Goal: Task Accomplishment & Management: Manage account settings

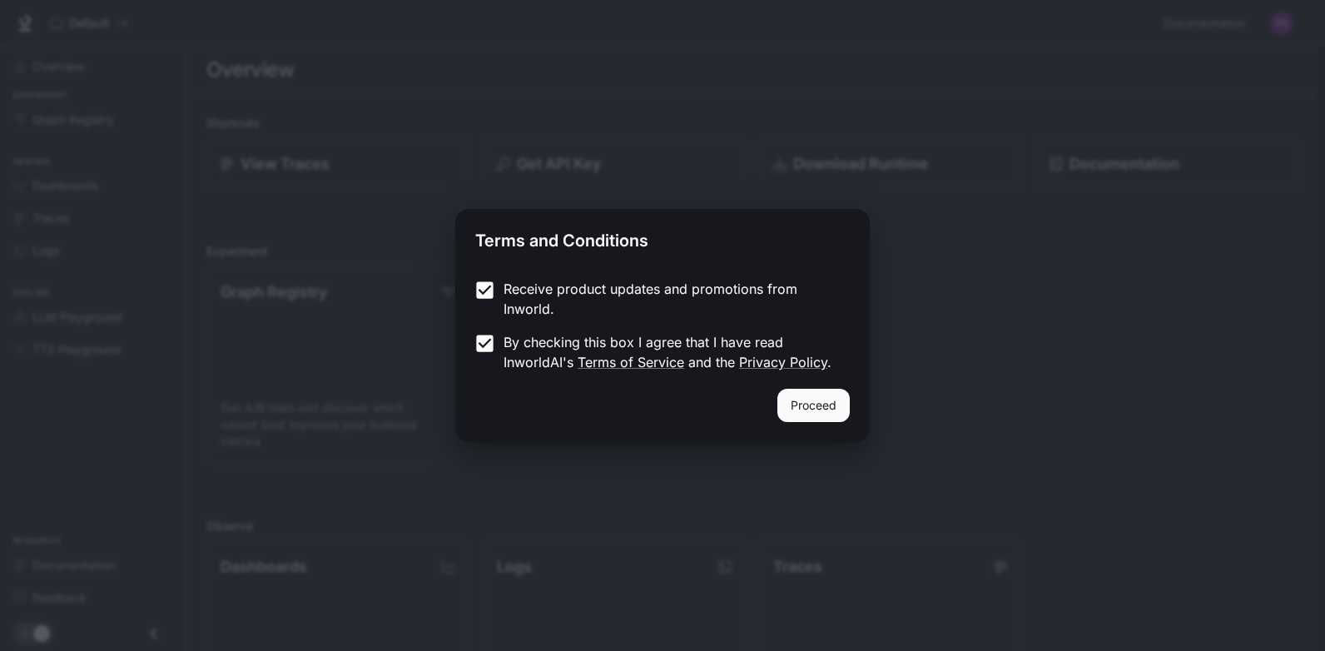
click at [809, 410] on button "Proceed" at bounding box center [814, 405] width 72 height 33
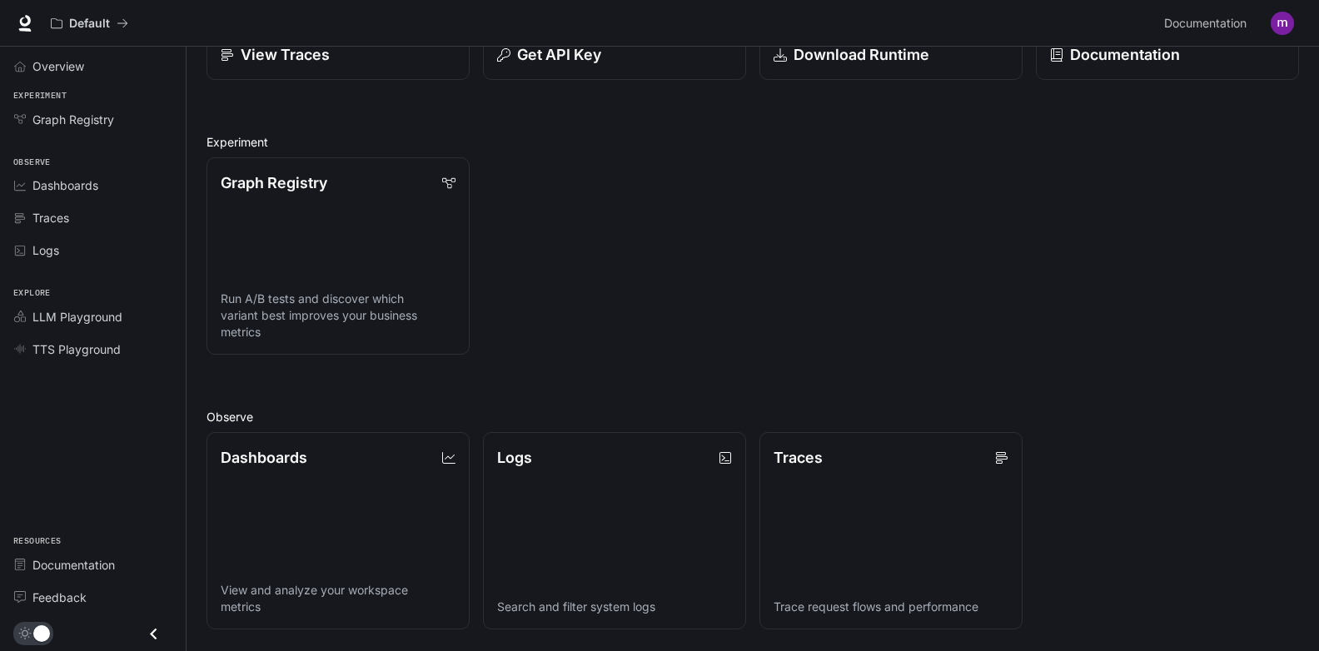
scroll to position [49, 0]
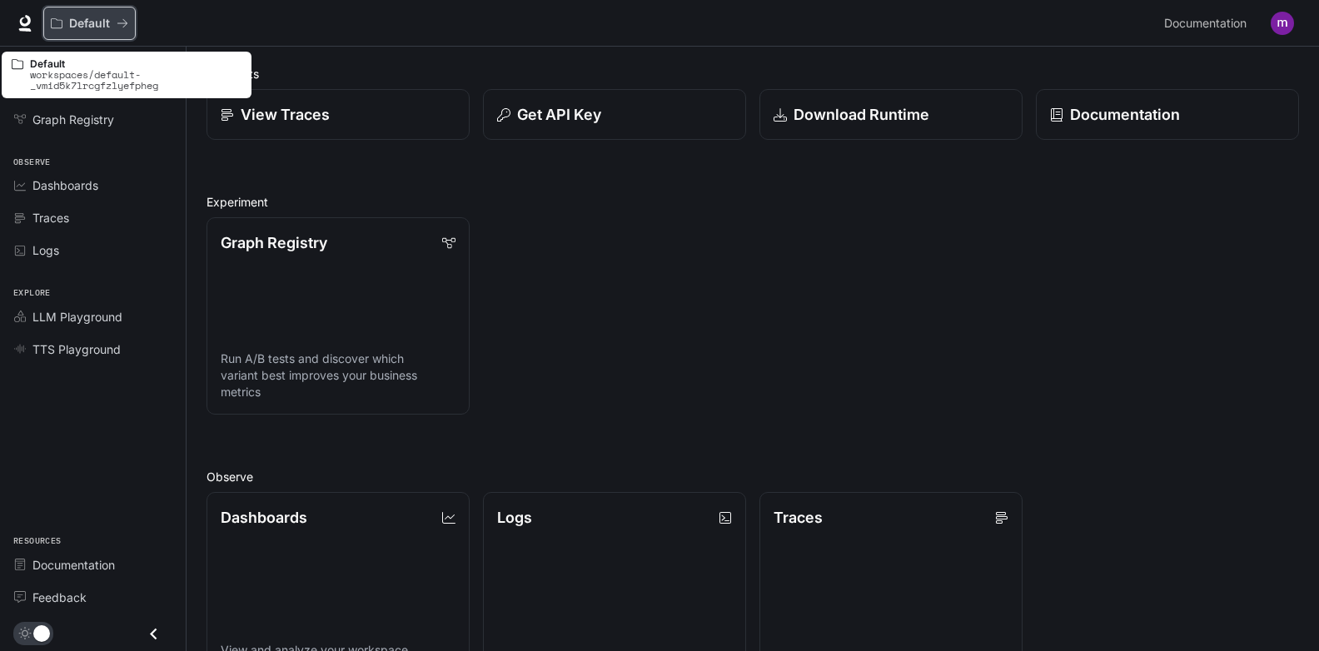
click at [129, 26] on button "Default" at bounding box center [89, 23] width 92 height 33
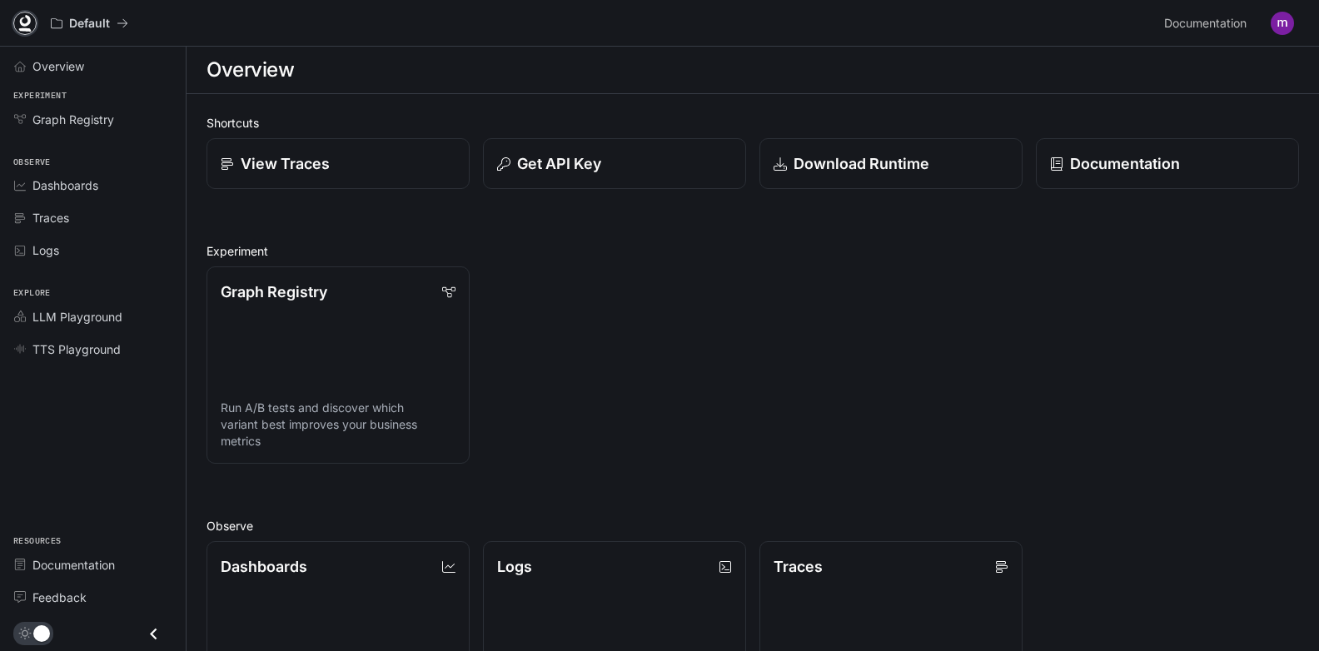
click at [23, 28] on icon at bounding box center [25, 29] width 12 height 3
click at [1112, 369] on div "Graph Registry Run A/B tests and discover which variant best improves your busi…" at bounding box center [746, 358] width 1106 height 211
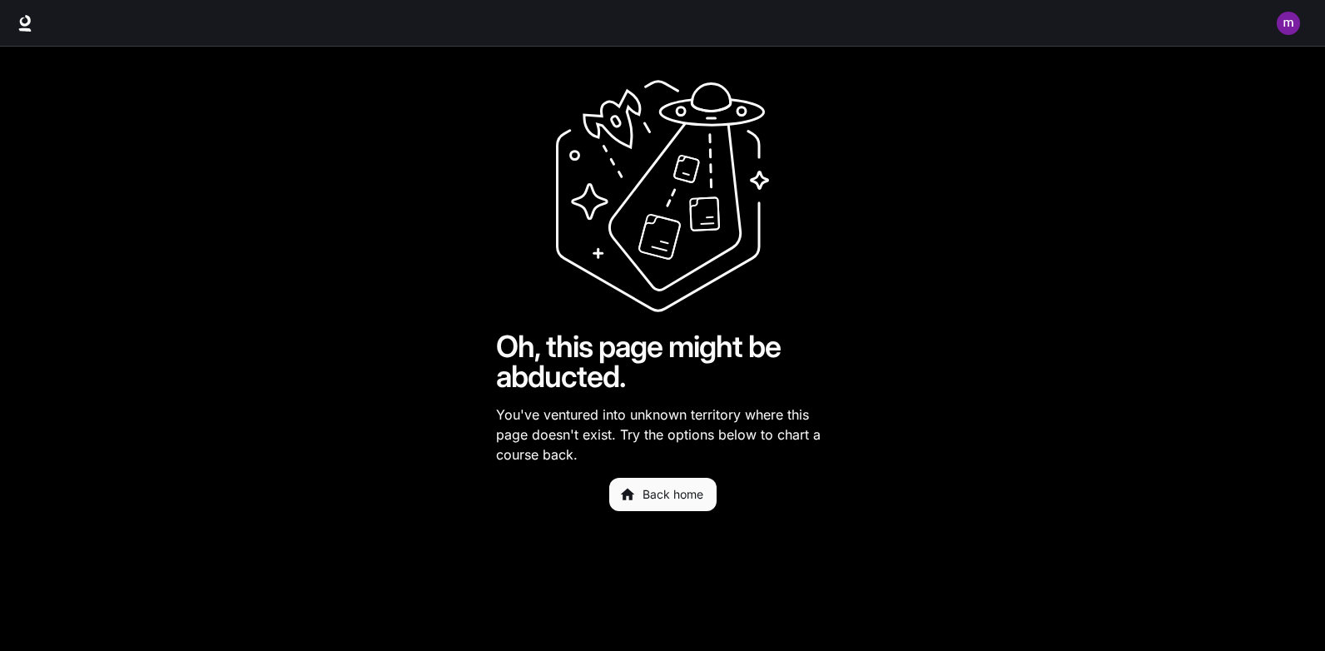
click at [658, 498] on link "Back home" at bounding box center [662, 494] width 107 height 33
click at [642, 491] on link "Back home" at bounding box center [662, 494] width 107 height 33
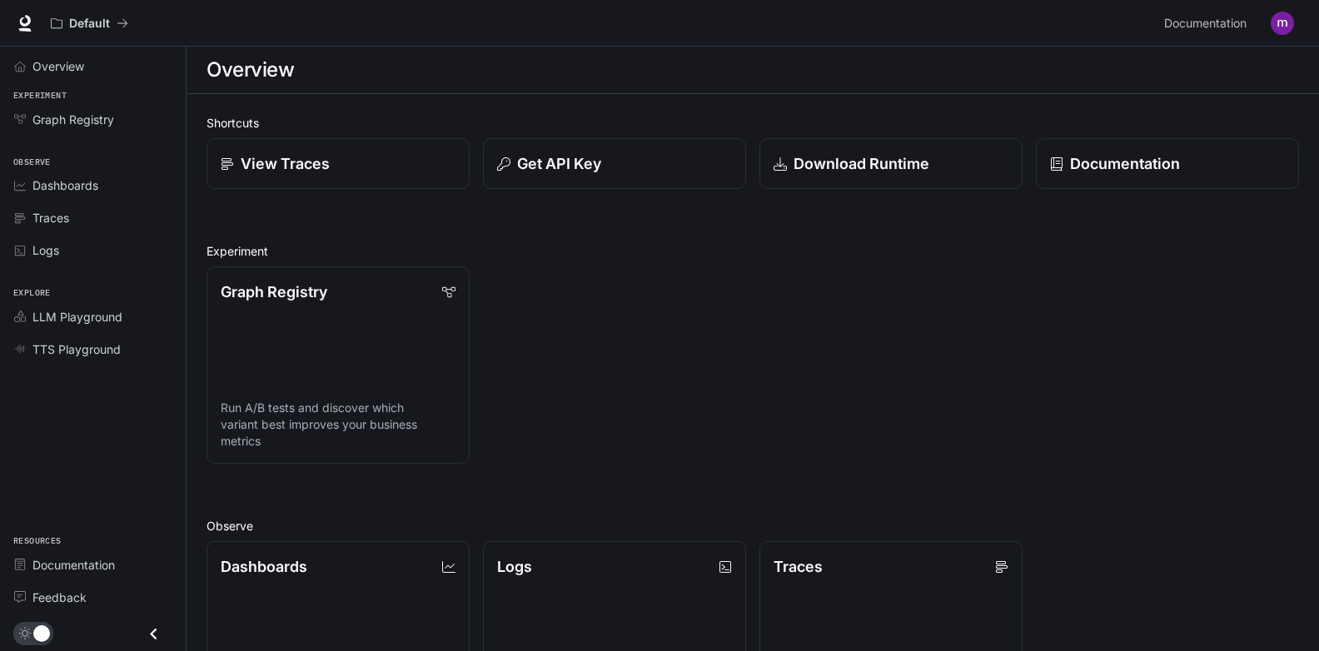
click at [1276, 29] on img "button" at bounding box center [1282, 23] width 23 height 23
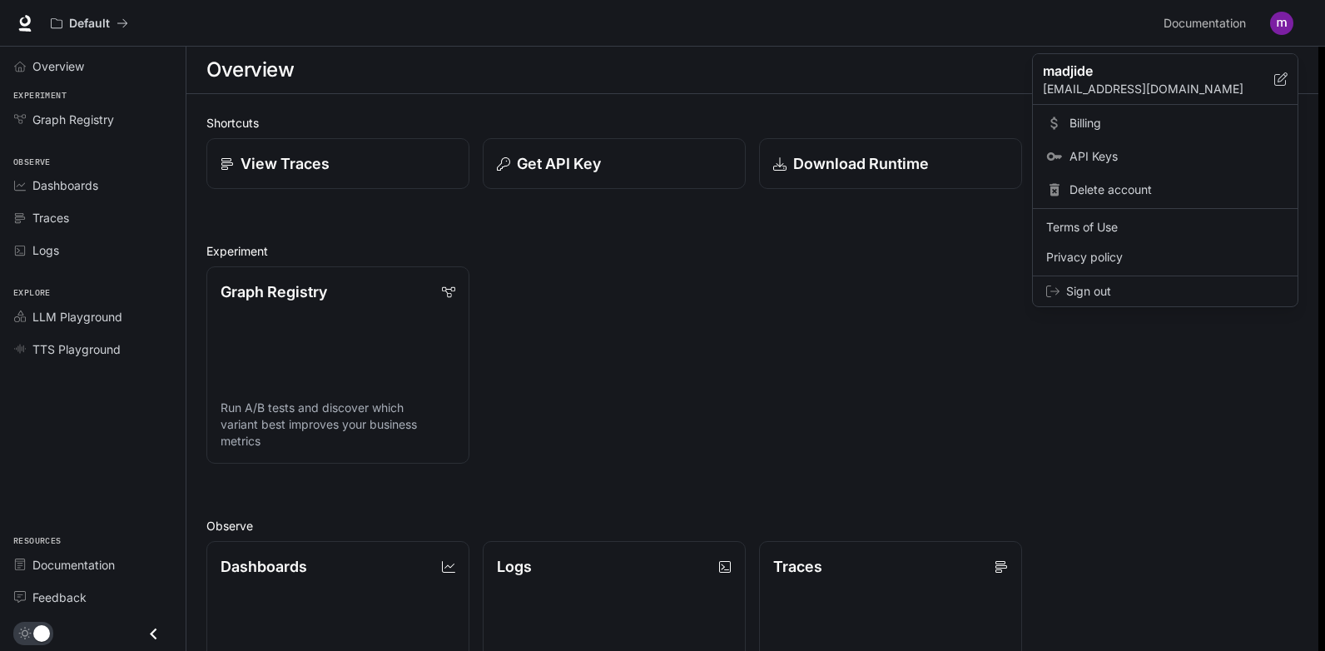
click at [1103, 78] on p "madjide" at bounding box center [1145, 71] width 205 height 20
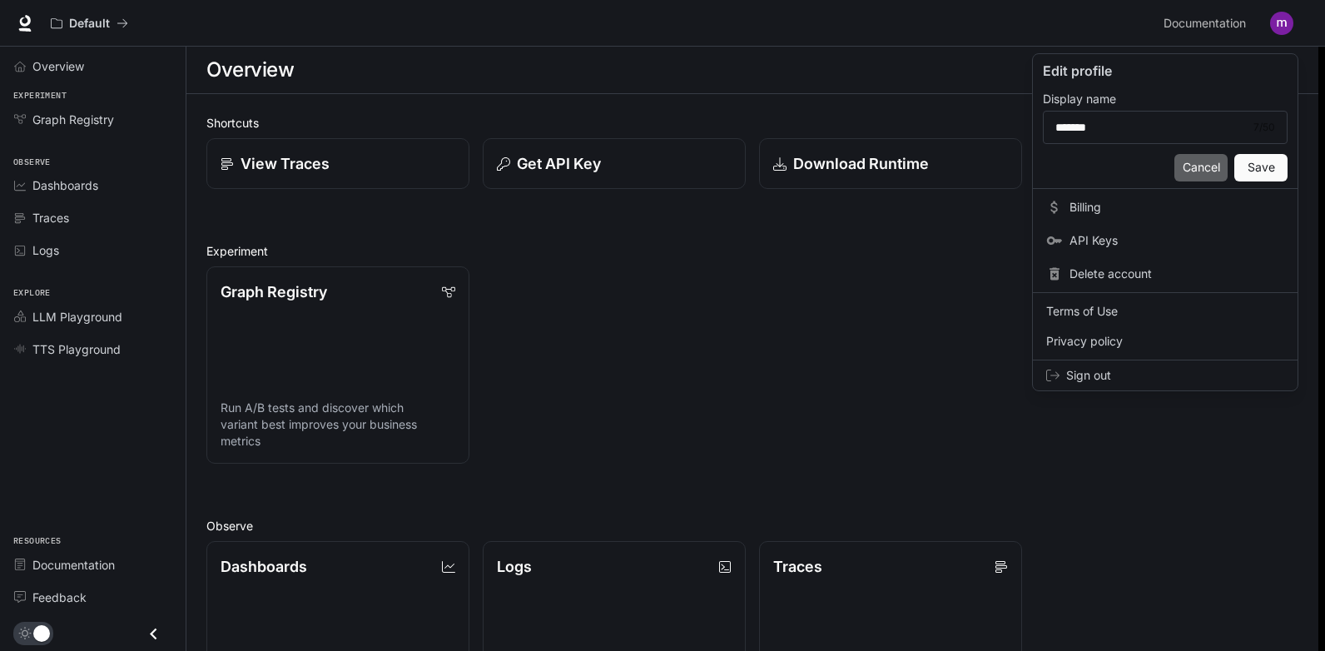
click at [1202, 167] on button "Cancel" at bounding box center [1201, 167] width 53 height 27
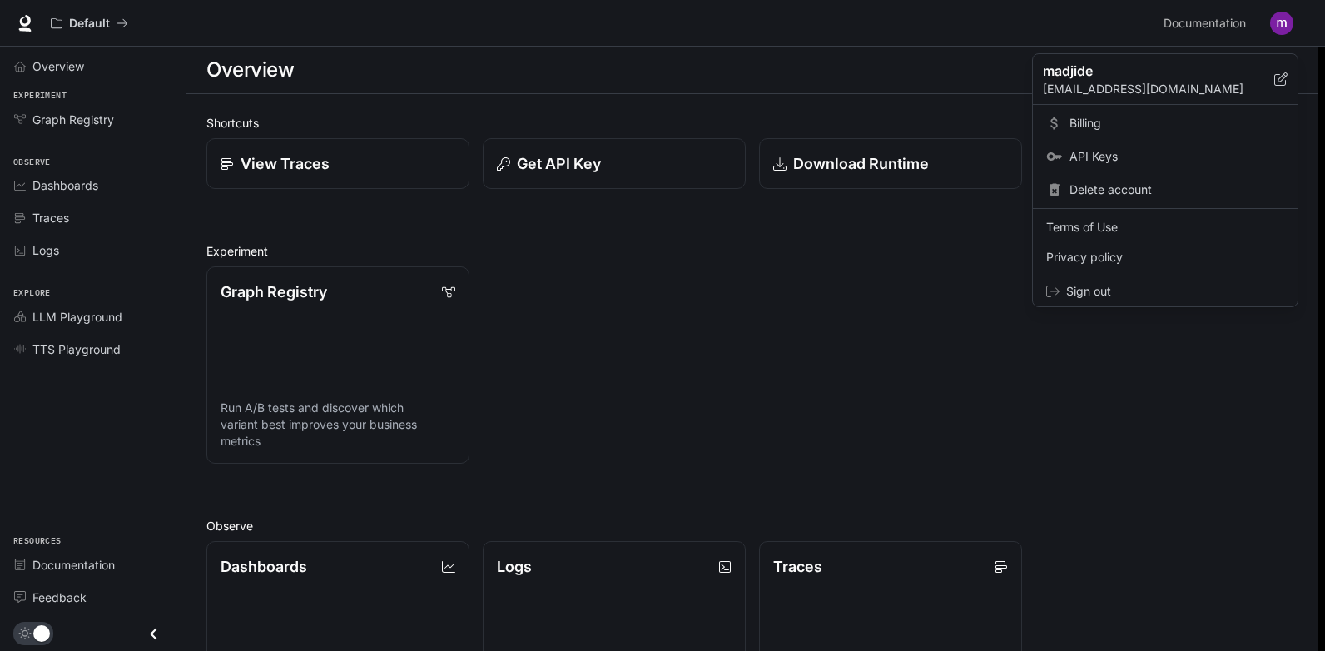
click at [751, 314] on div at bounding box center [662, 325] width 1325 height 651
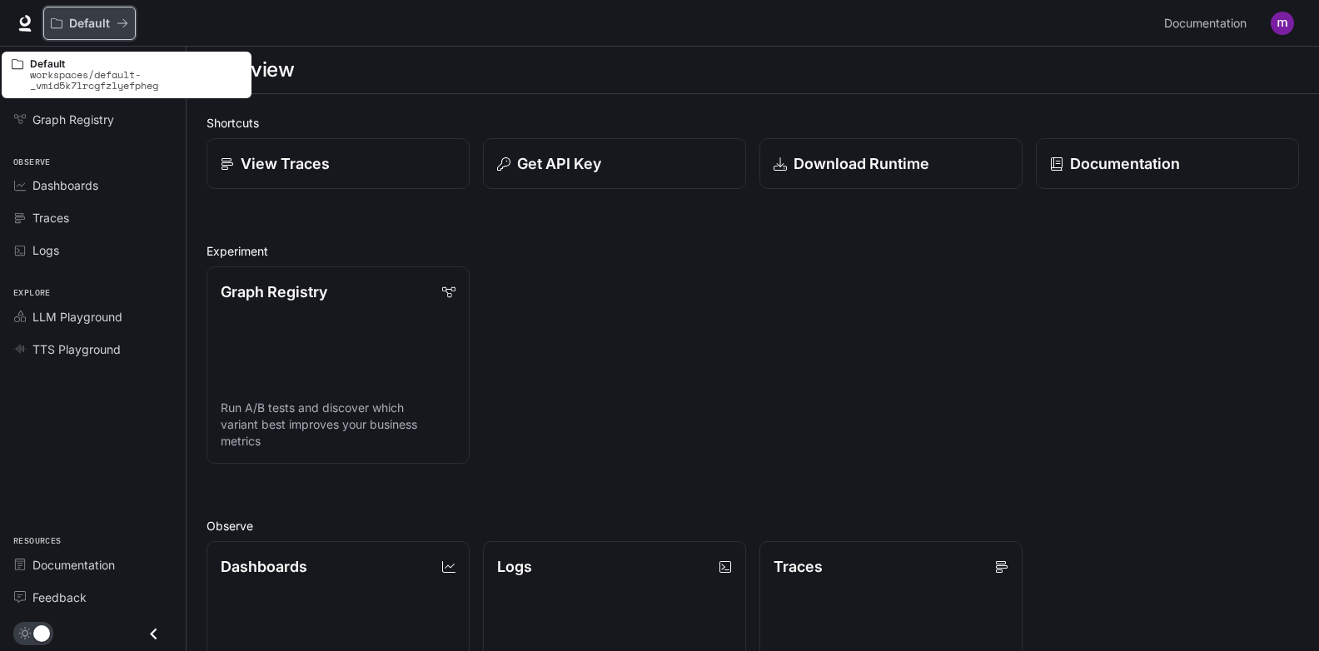
click at [59, 26] on icon "All workspaces" at bounding box center [57, 23] width 12 height 12
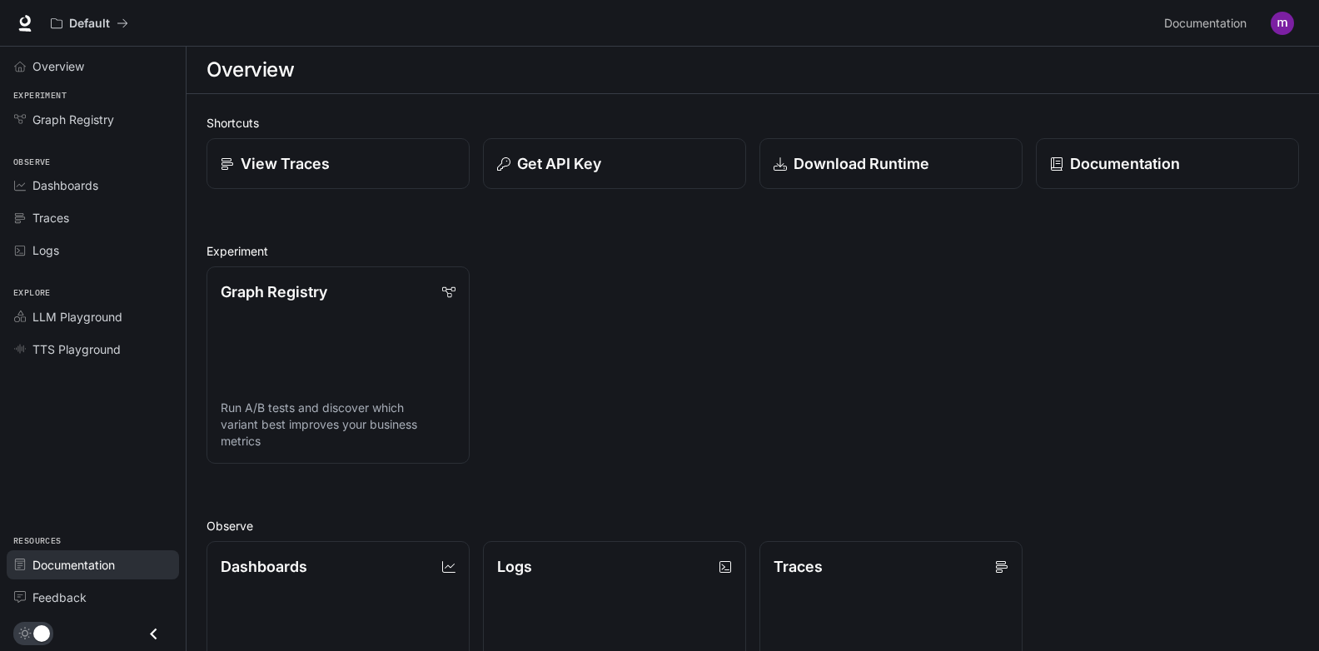
click at [50, 578] on link "Documentation" at bounding box center [93, 564] width 172 height 29
click at [1276, 19] on img "button" at bounding box center [1282, 23] width 23 height 23
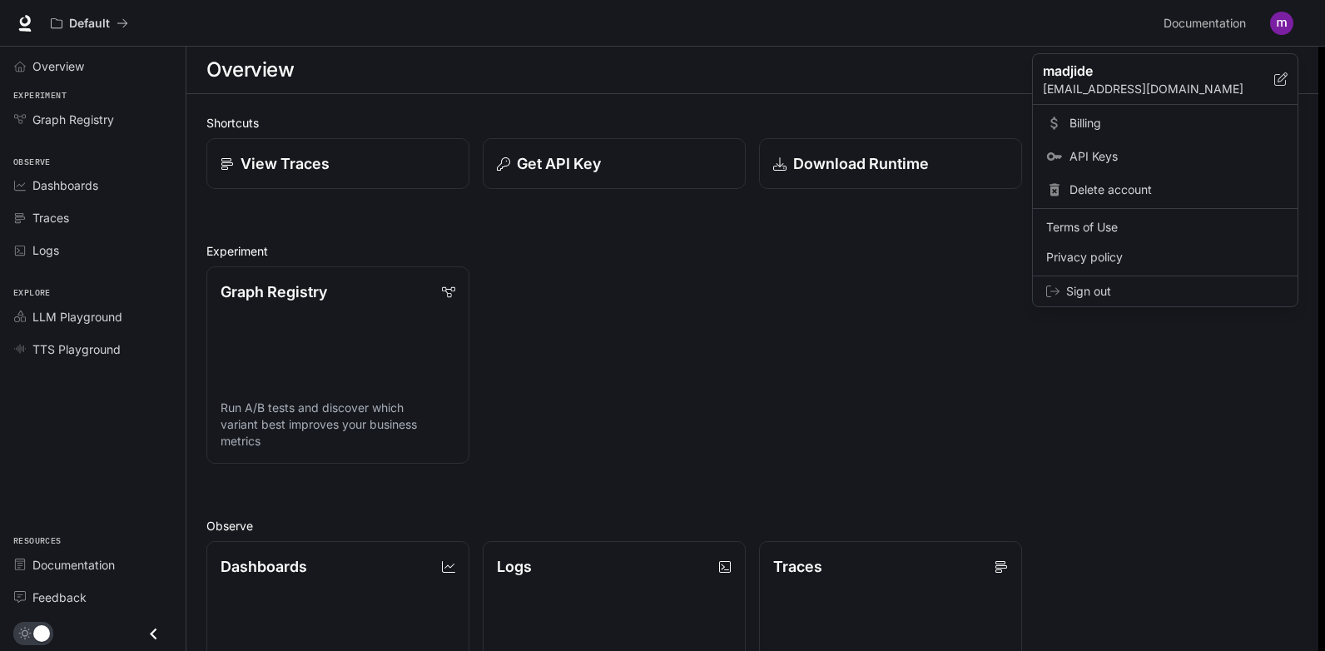
click at [1124, 127] on span "Billing" at bounding box center [1177, 123] width 215 height 17
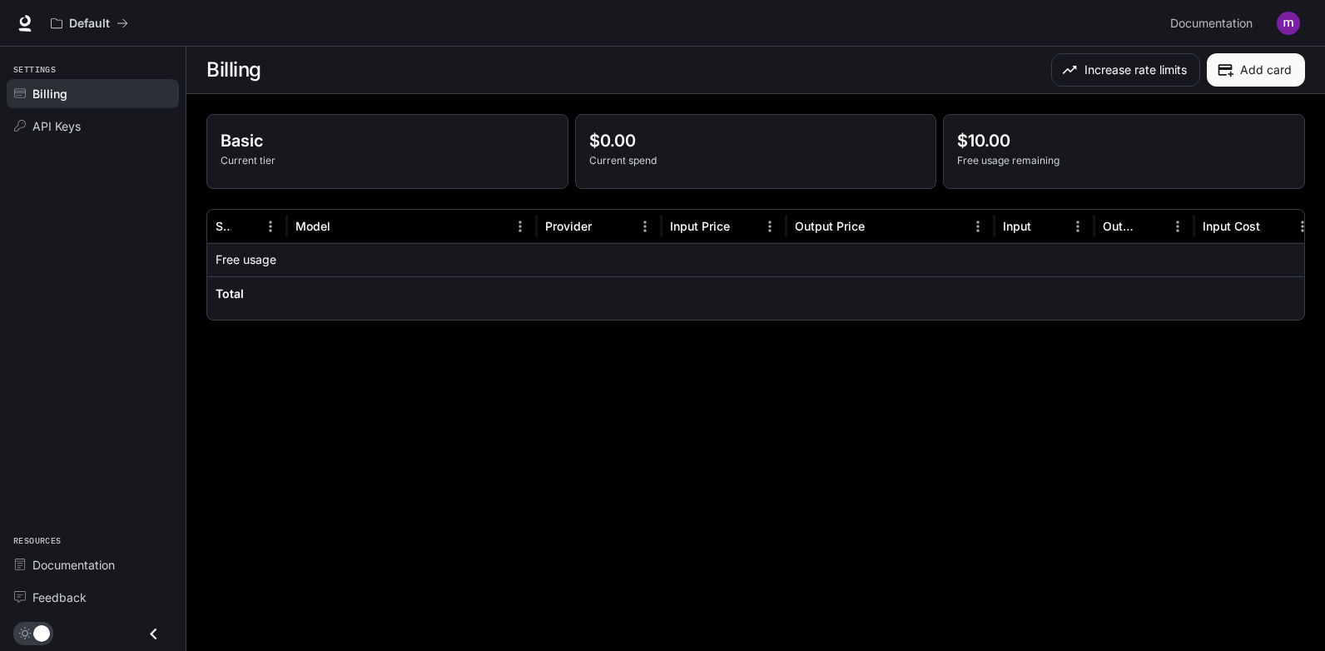
click at [320, 170] on div "Basic Current tier" at bounding box center [387, 151] width 361 height 73
click at [53, 127] on span "API Keys" at bounding box center [56, 125] width 48 height 17
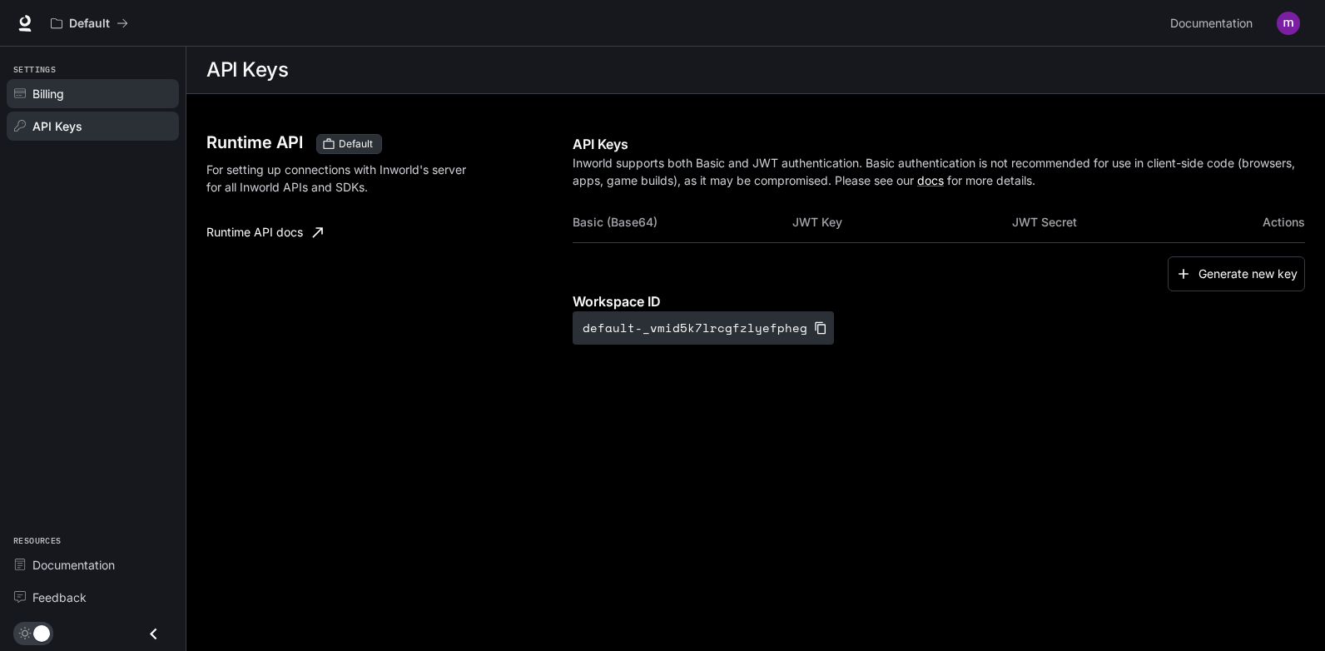
click at [74, 102] on div "Billing" at bounding box center [101, 93] width 139 height 17
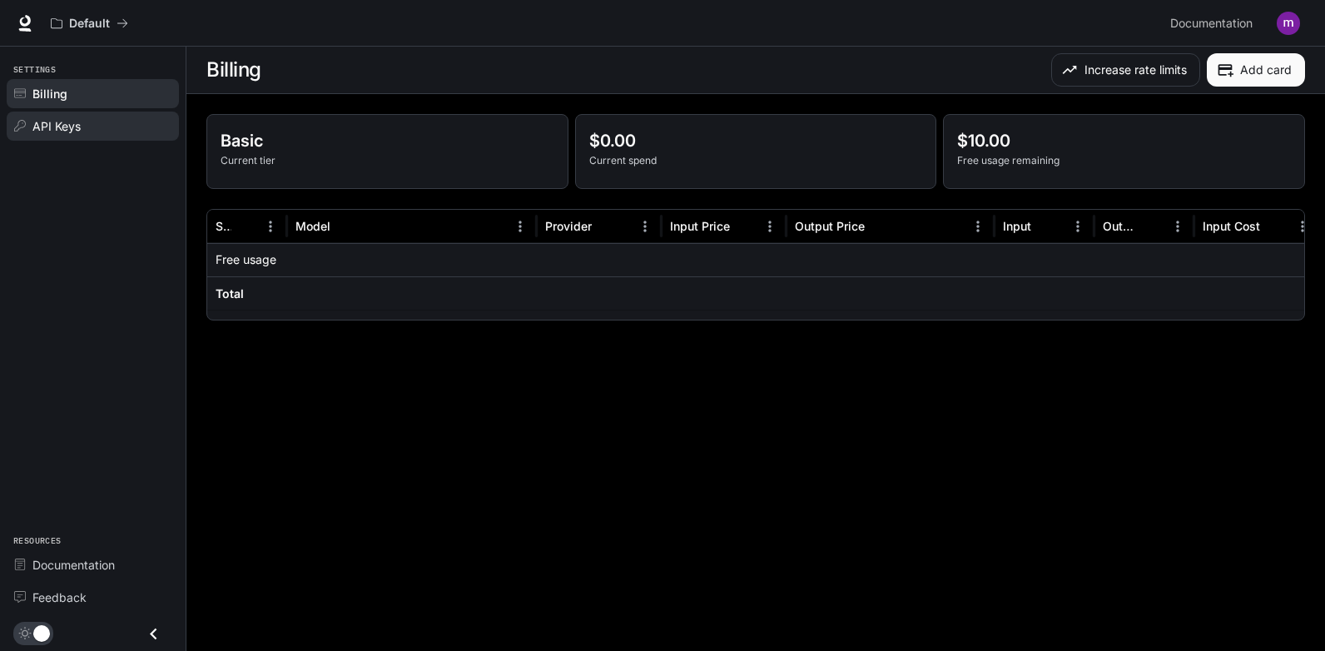
click at [85, 132] on div "API Keys" at bounding box center [101, 125] width 139 height 17
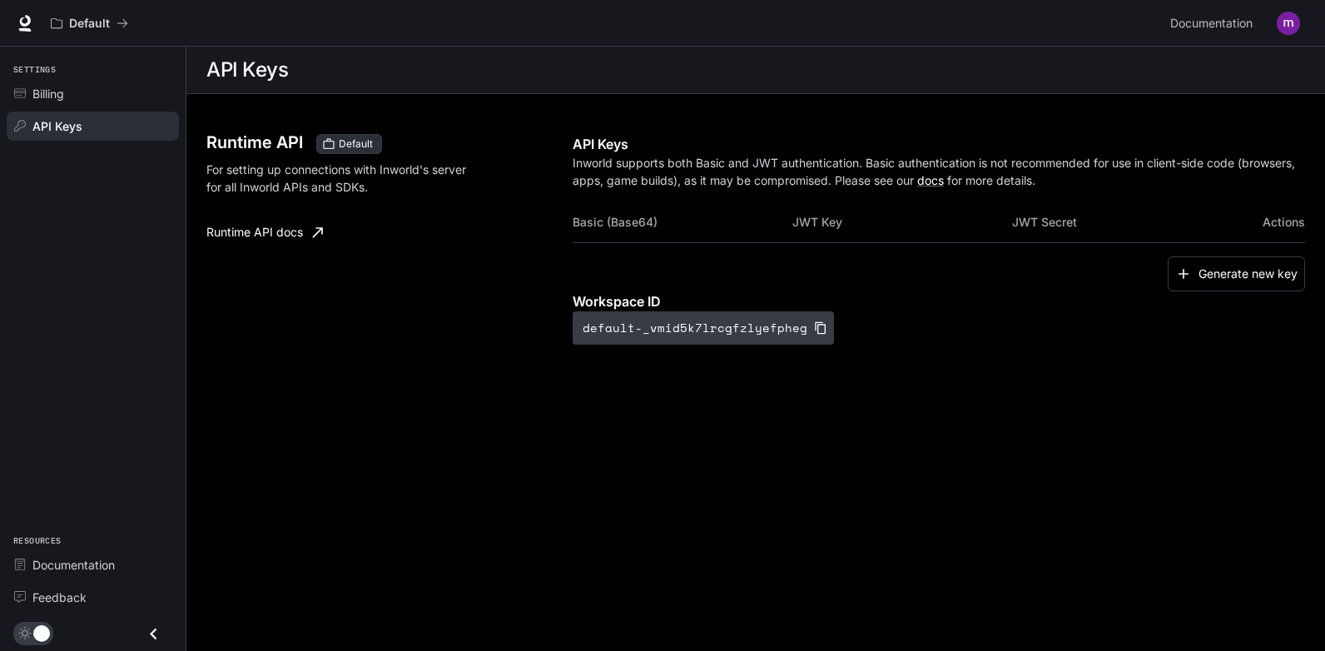
click at [805, 334] on button "default-_vmid5k7lrcgfzlyefpheg" at bounding box center [703, 327] width 261 height 33
click at [1201, 271] on button "Generate new key" at bounding box center [1236, 274] width 137 height 36
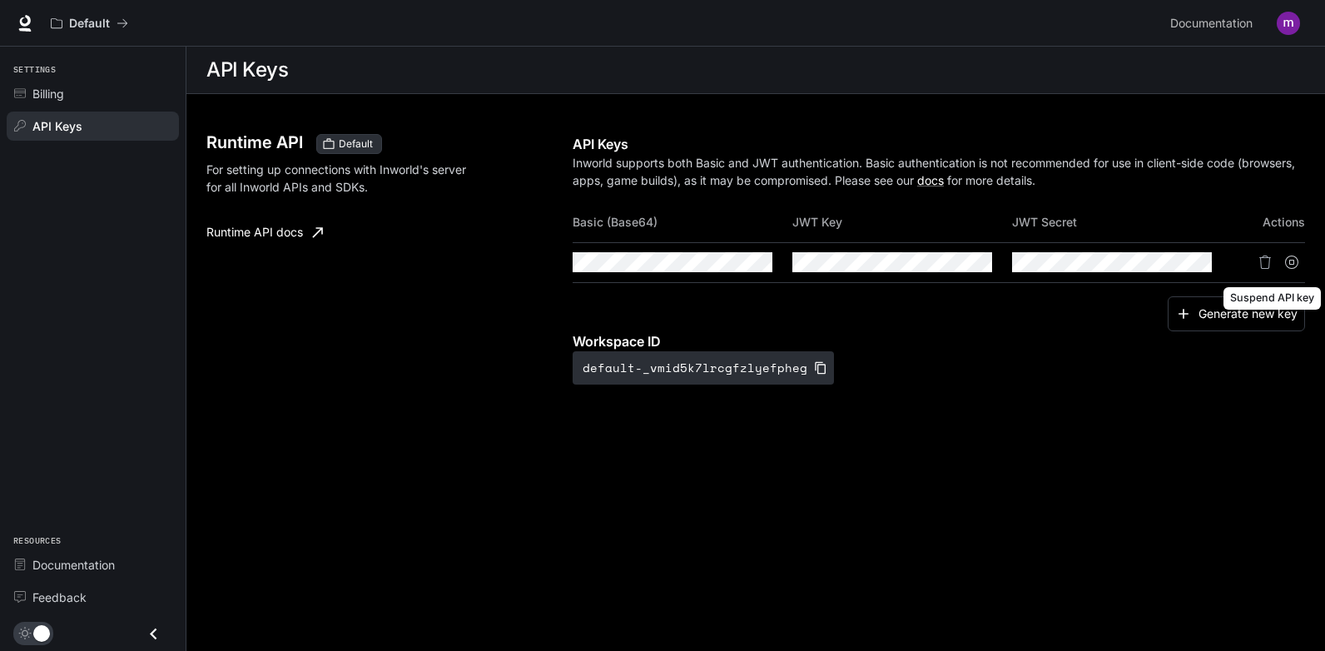
click at [1295, 266] on icon "Suspend API key" at bounding box center [1291, 262] width 13 height 13
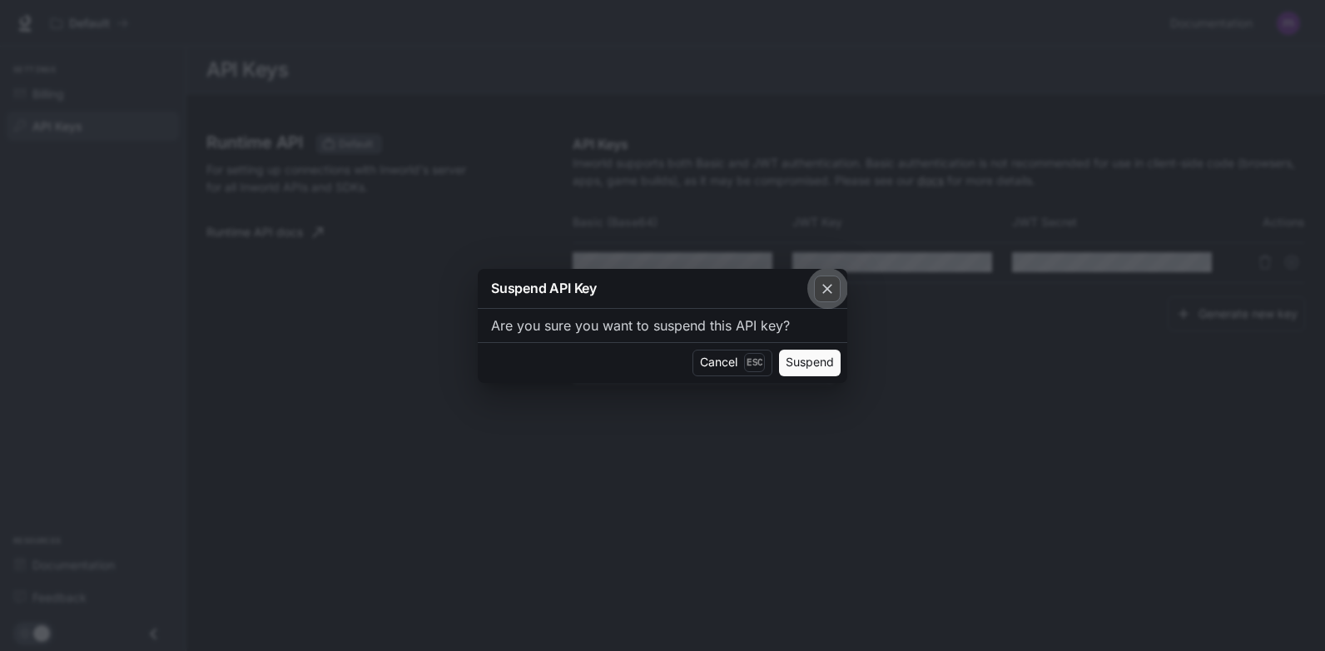
click at [843, 286] on button "button" at bounding box center [828, 289] width 40 height 40
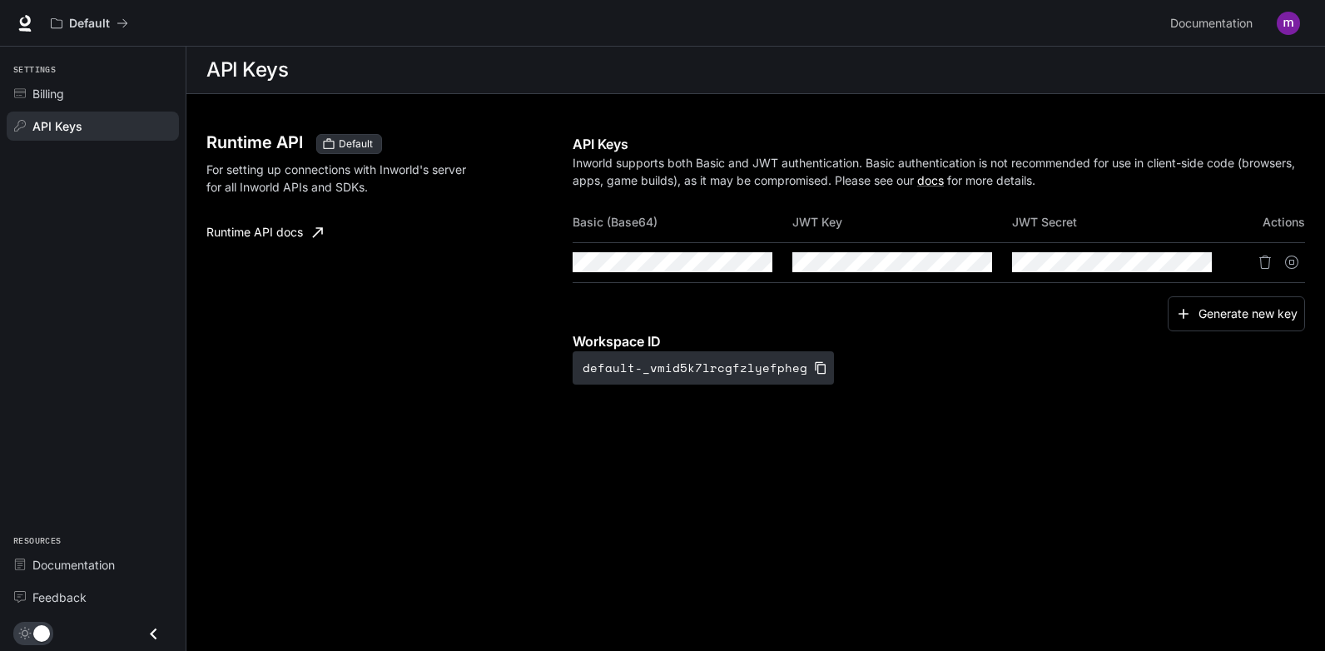
click at [845, 309] on div "Generate new key" at bounding box center [939, 314] width 733 height 36
click at [1188, 311] on icon "button" at bounding box center [1184, 314] width 17 height 17
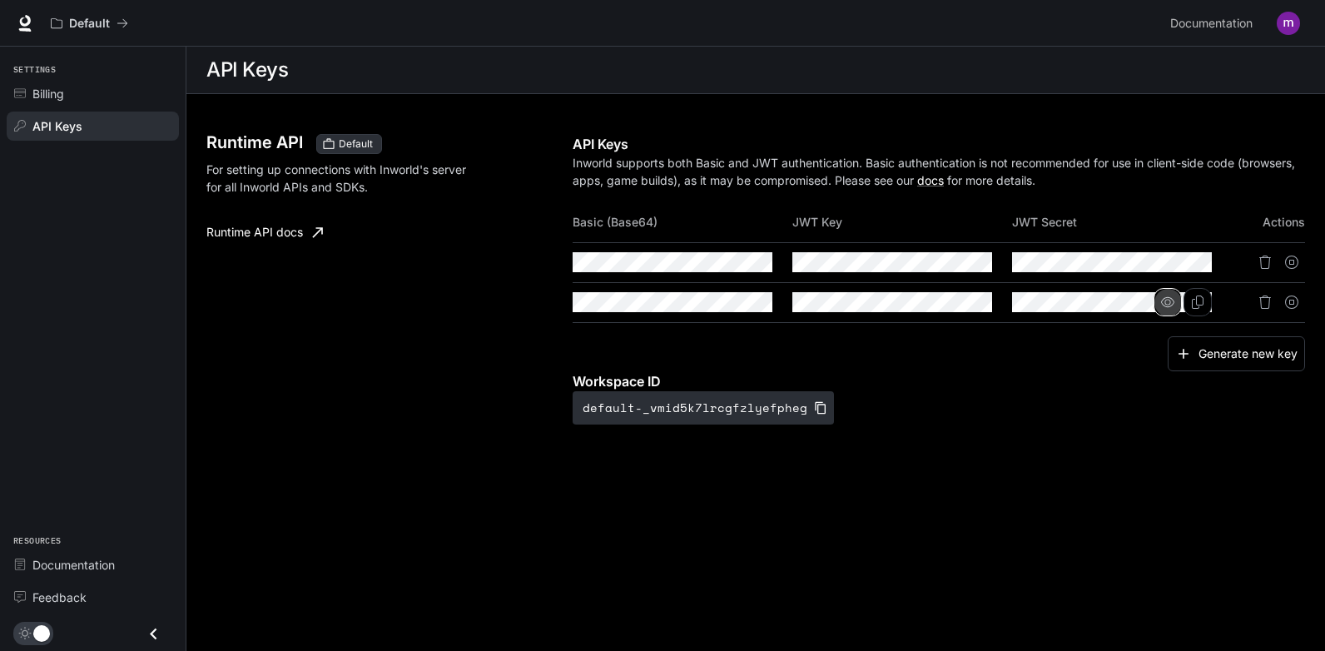
click at [1171, 311] on button "button" at bounding box center [1168, 302] width 28 height 28
click at [97, 89] on div "Billing" at bounding box center [101, 93] width 139 height 17
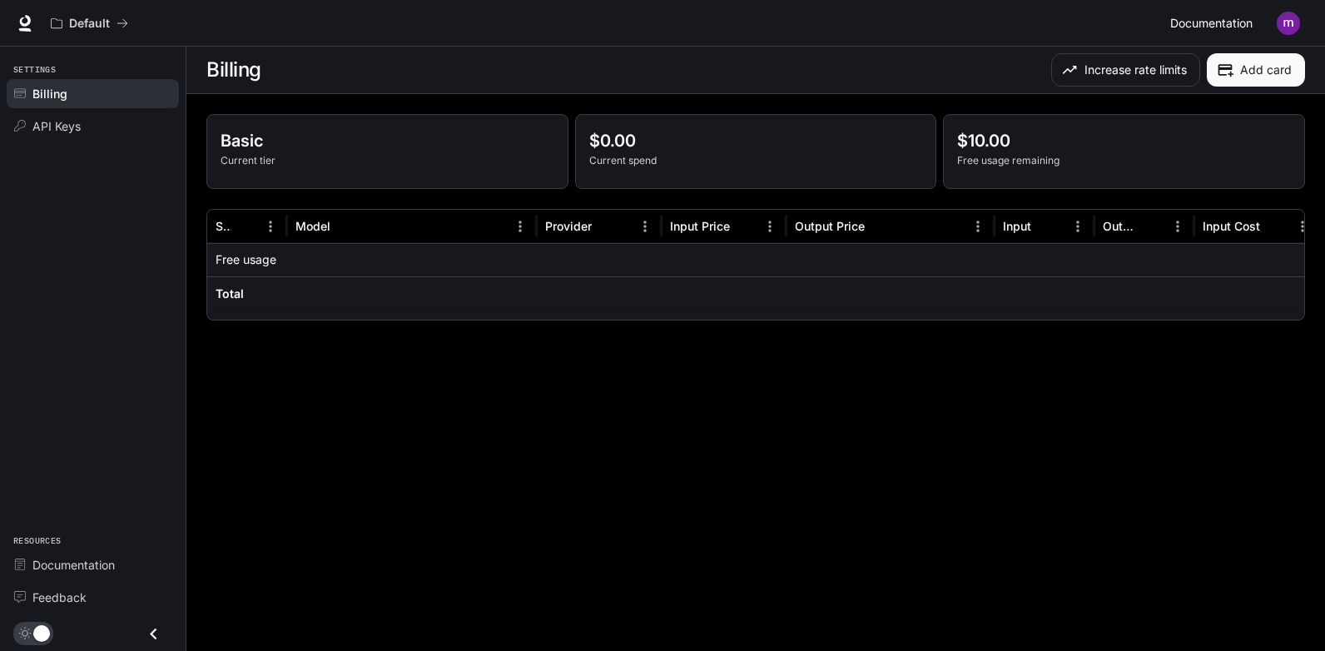
click at [1227, 31] on span "Documentation" at bounding box center [1212, 23] width 82 height 21
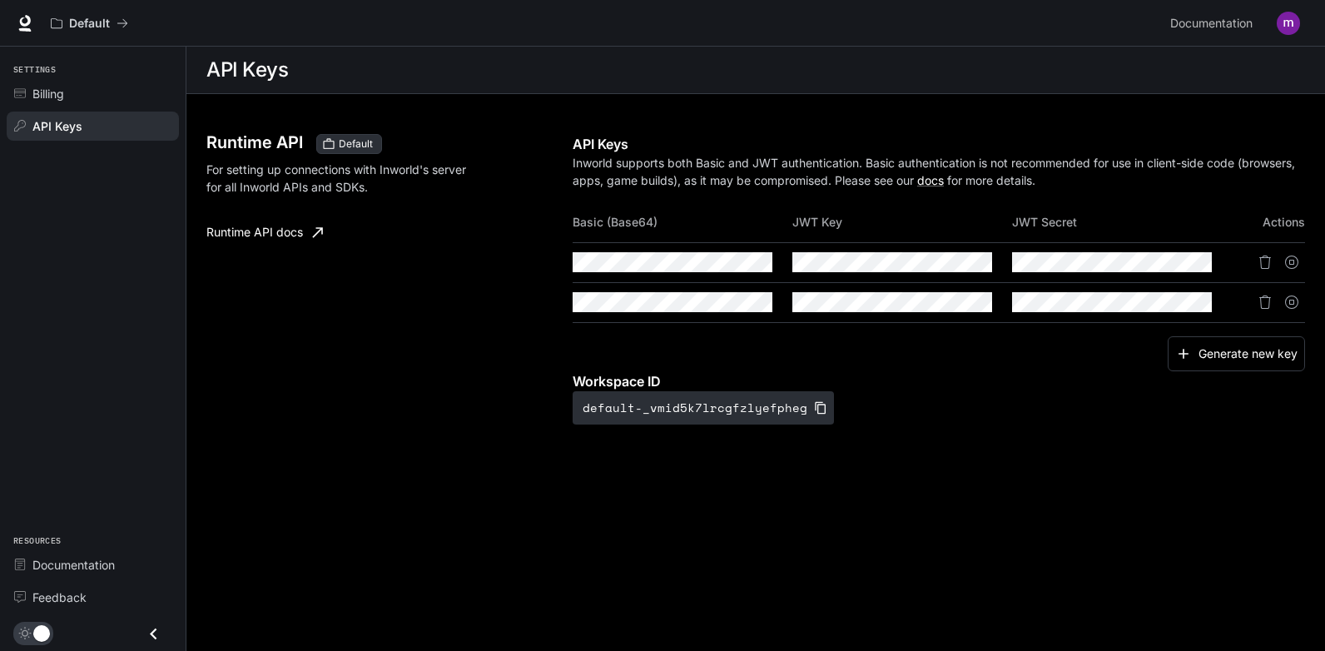
click at [1286, 27] on img "button" at bounding box center [1288, 23] width 23 height 23
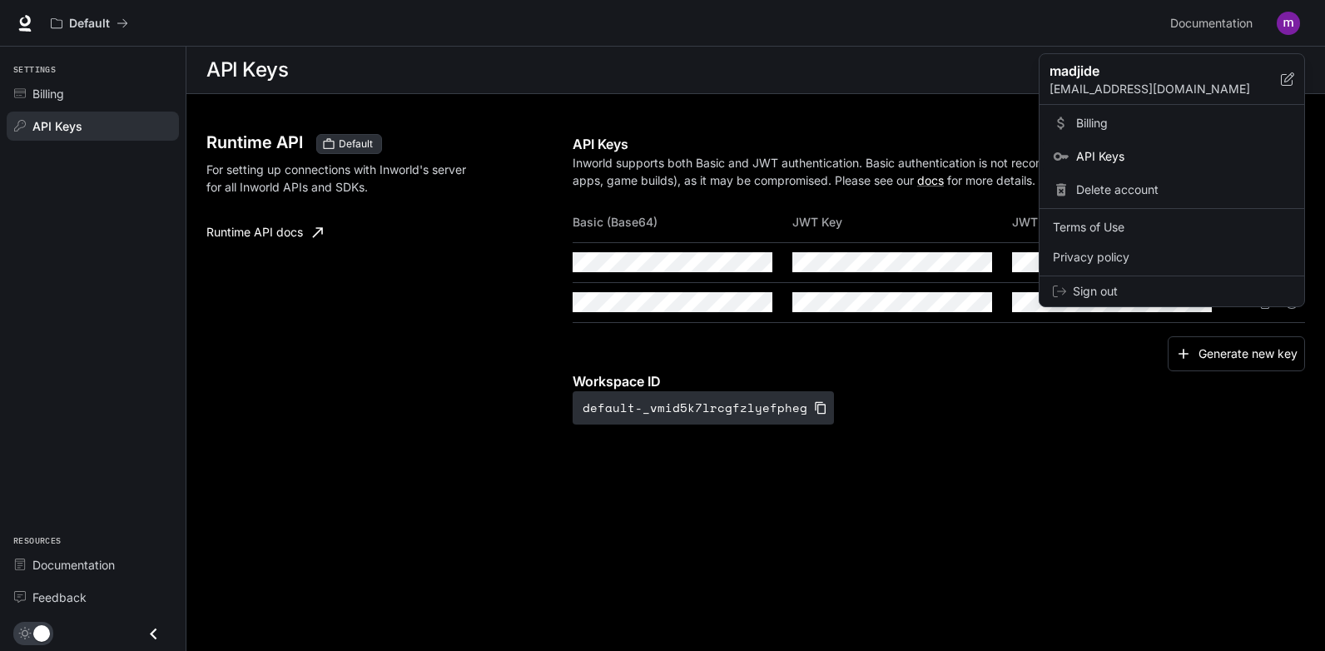
click at [1106, 148] on span "API Keys" at bounding box center [1184, 156] width 215 height 17
click at [1108, 147] on link "API Keys" at bounding box center [1172, 157] width 258 height 30
click at [1109, 158] on span "API Keys" at bounding box center [1184, 156] width 215 height 17
click at [1101, 184] on span "Delete account" at bounding box center [1184, 190] width 215 height 17
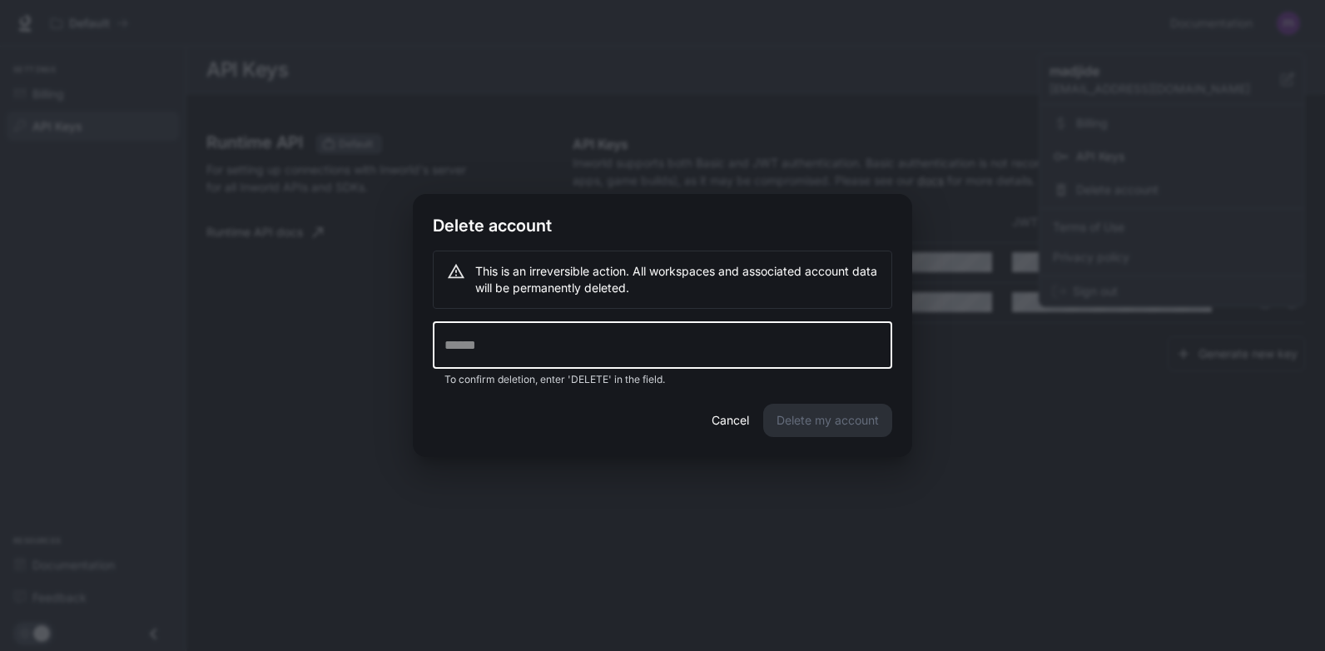
click at [703, 351] on input "text" at bounding box center [663, 345] width 460 height 47
type input "**********"
click at [727, 415] on button "Cancel" at bounding box center [730, 420] width 53 height 33
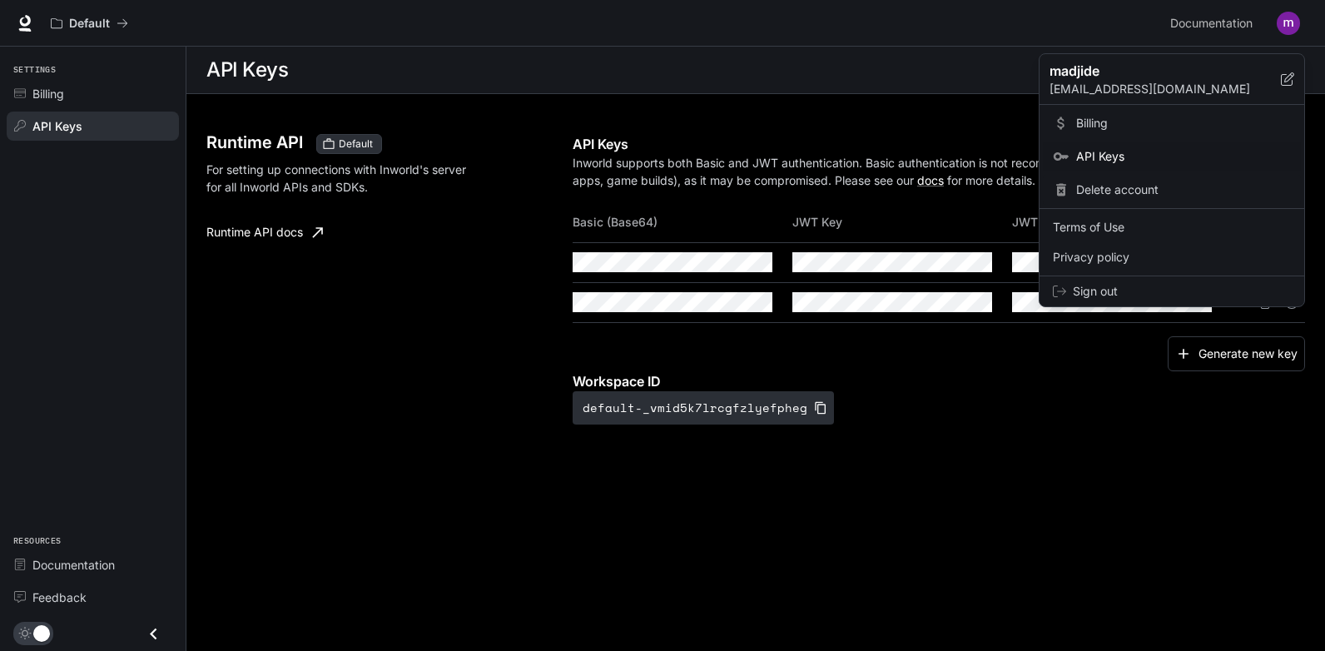
click at [1110, 189] on span "Delete account" at bounding box center [1184, 190] width 215 height 17
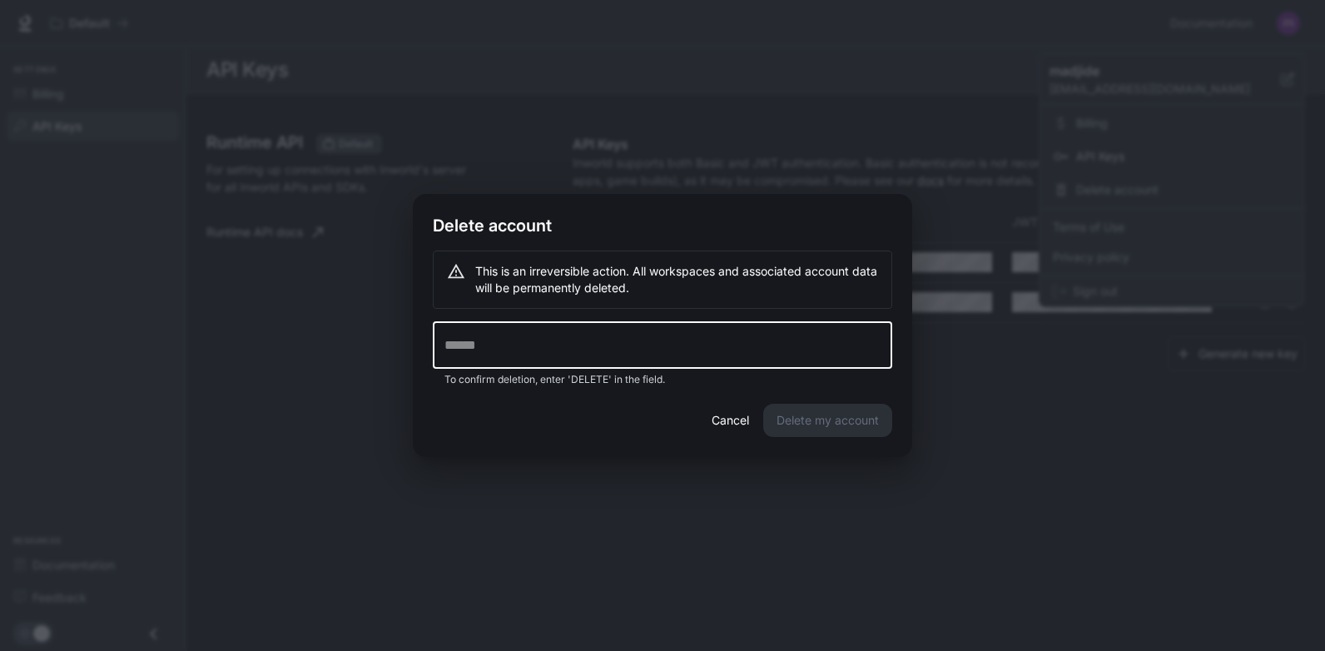
click at [680, 359] on input "text" at bounding box center [663, 345] width 460 height 47
type input "*"
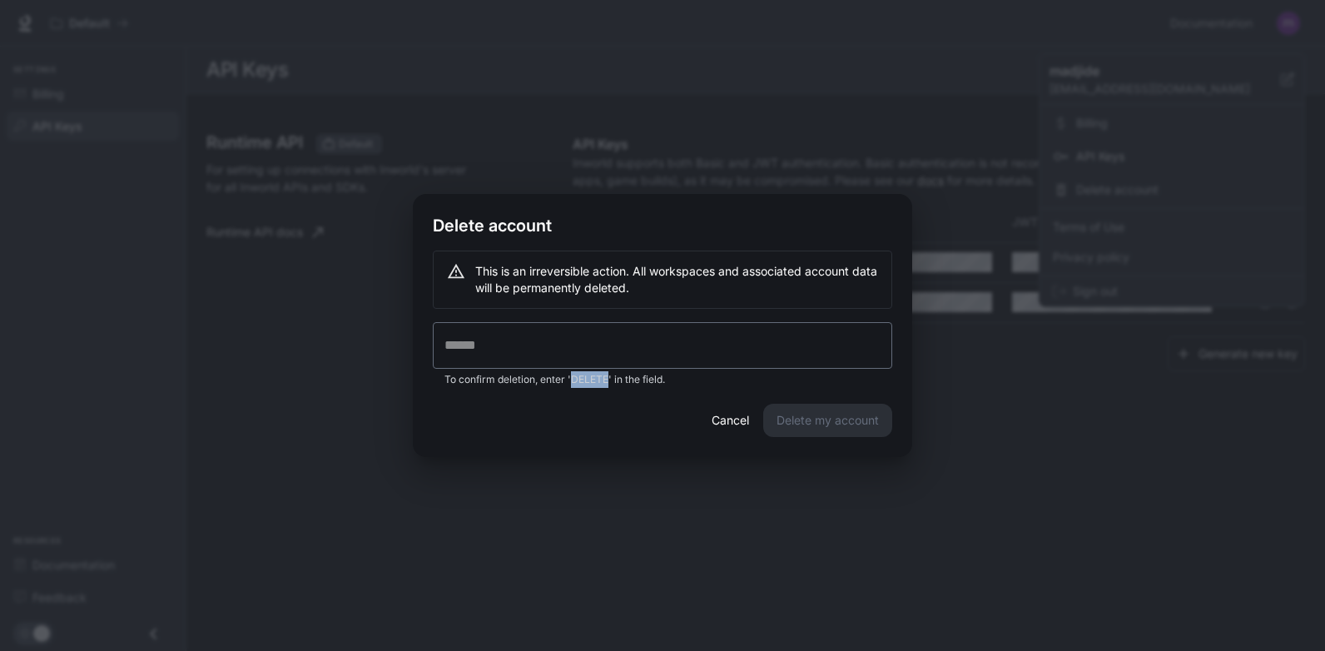
drag, startPoint x: 572, startPoint y: 379, endPoint x: 608, endPoint y: 381, distance: 35.9
click at [608, 381] on p "To confirm deletion, enter 'DELETE' in the field." at bounding box center [663, 379] width 436 height 17
copy p "DELETE"
click at [547, 343] on input "text" at bounding box center [663, 345] width 460 height 47
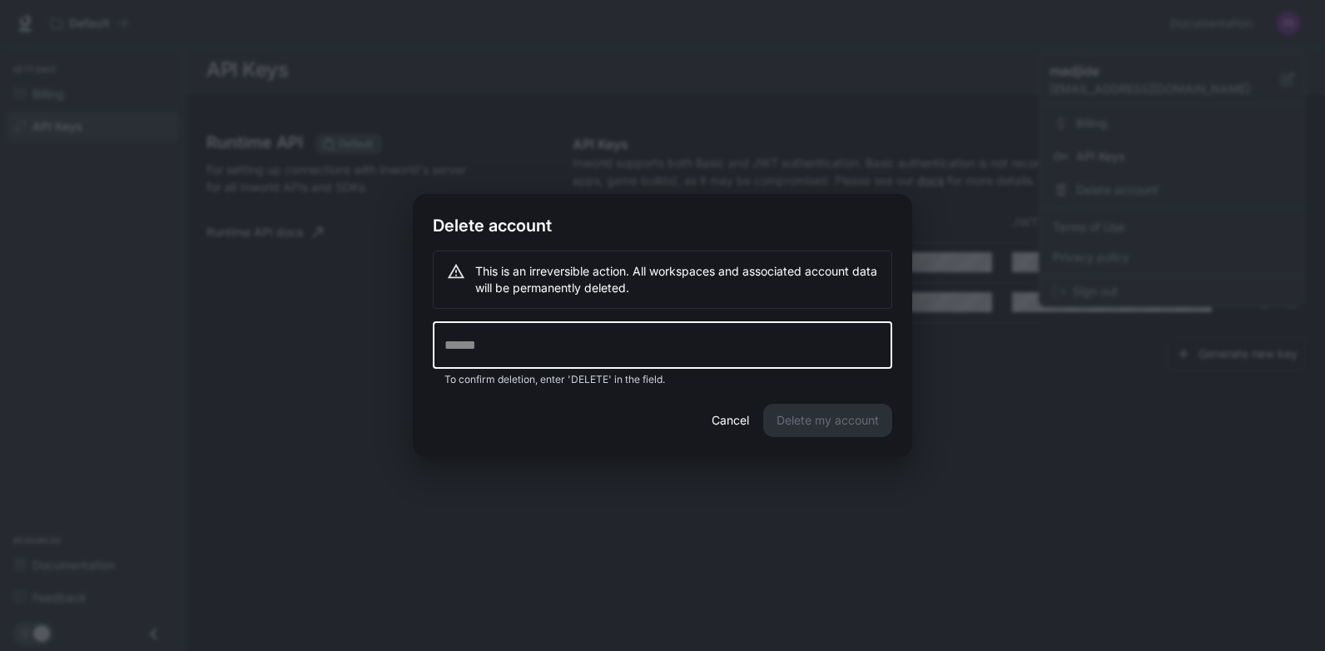
paste input "******"
type input "******"
click at [795, 420] on button "Delete my account" at bounding box center [827, 420] width 129 height 33
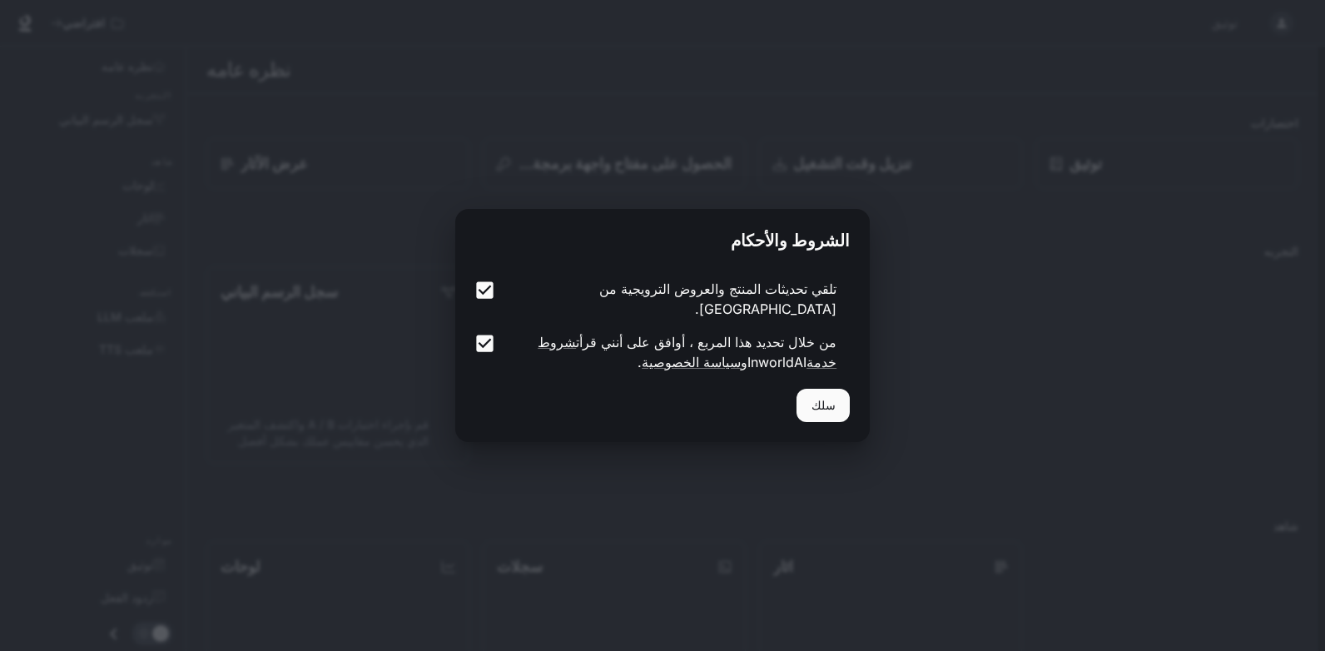
click at [809, 399] on button "سلك" at bounding box center [823, 405] width 53 height 33
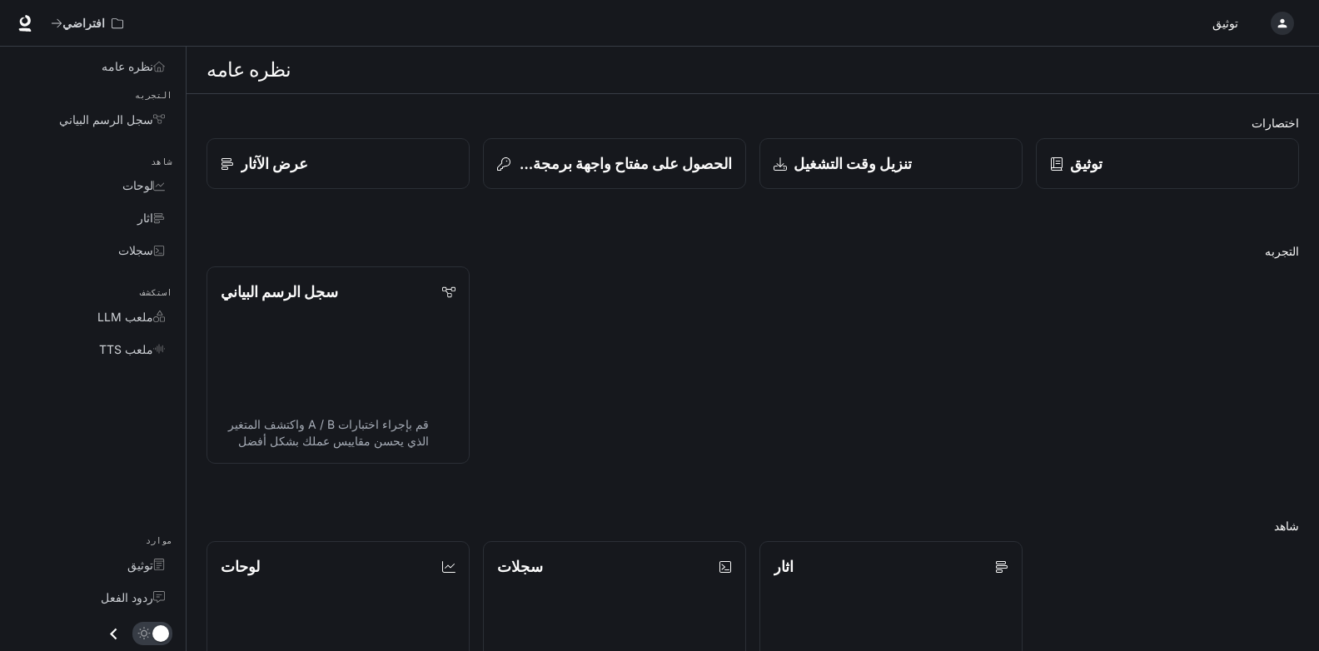
click at [1220, 21] on span "توثيق" at bounding box center [1225, 23] width 26 height 21
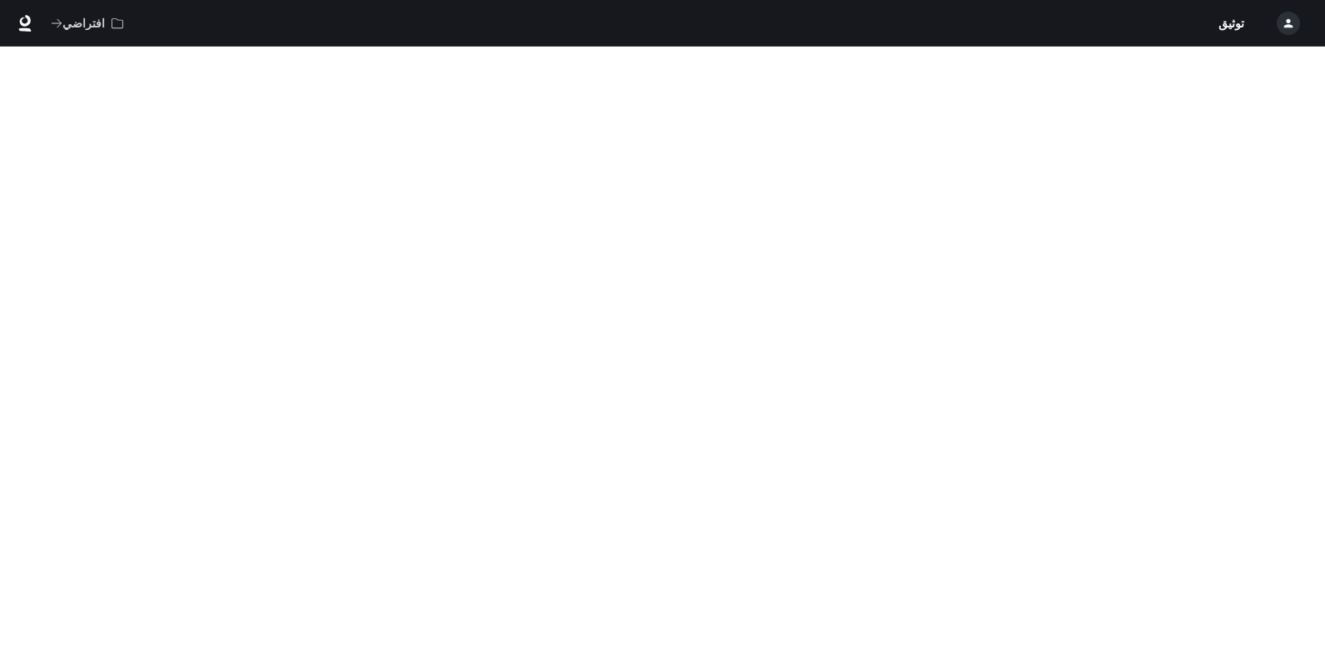
click at [1285, 26] on icon "button" at bounding box center [1288, 23] width 13 height 13
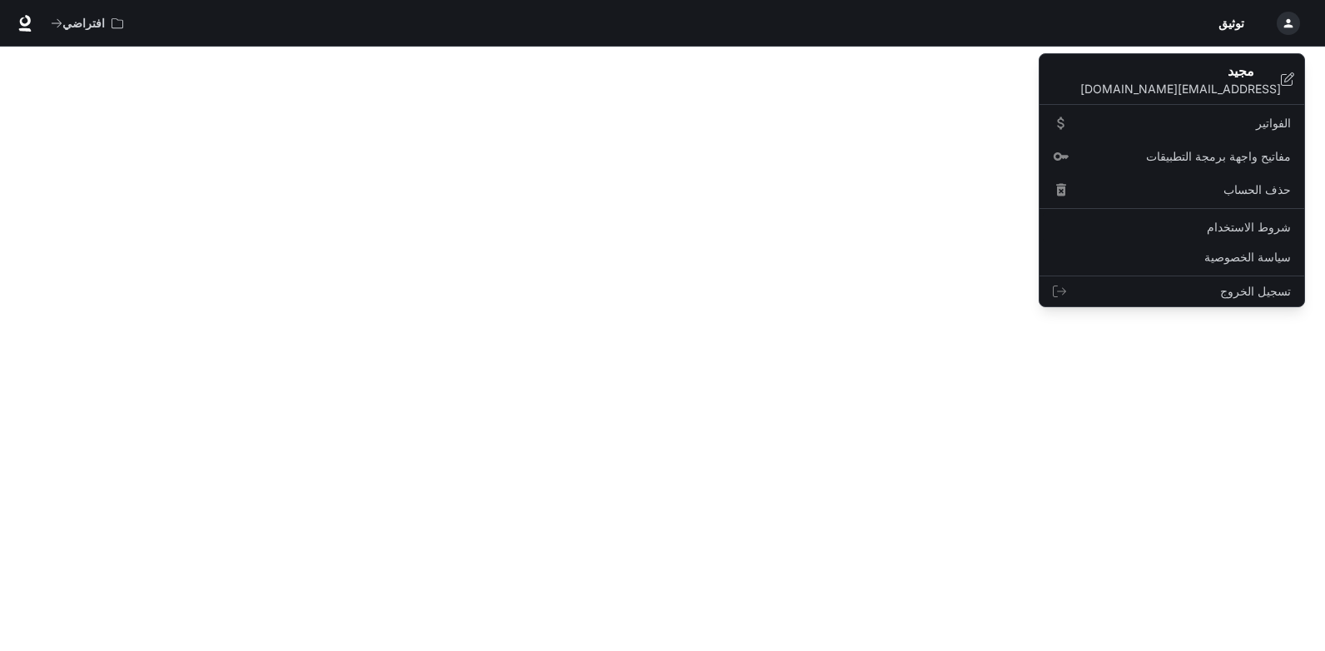
click at [1216, 222] on span "شروط الاستخدام" at bounding box center [1172, 227] width 238 height 17
